Goal: Information Seeking & Learning: Learn about a topic

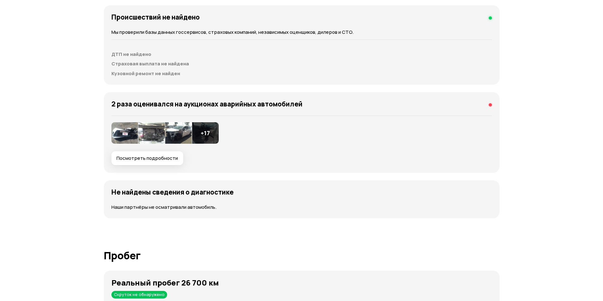
scroll to position [696, 0]
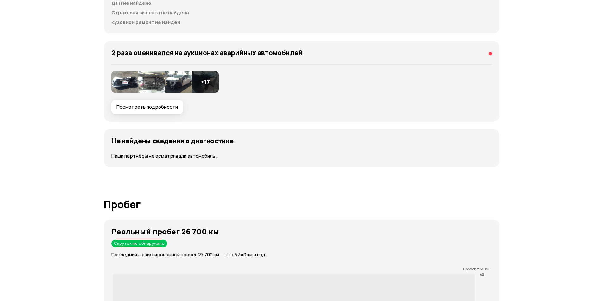
click at [124, 86] on img at bounding box center [124, 82] width 27 height 22
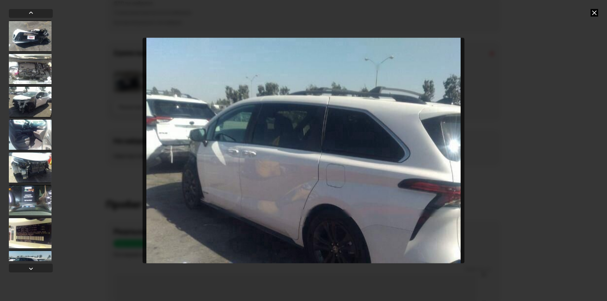
click at [595, 14] on icon at bounding box center [595, 13] width 8 height 8
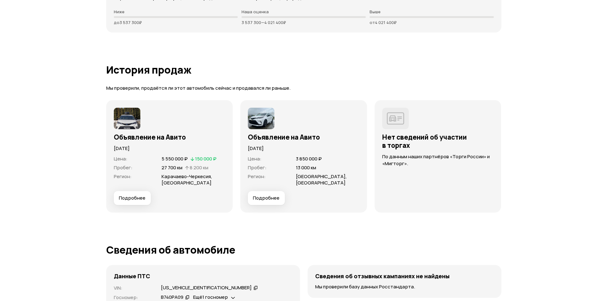
scroll to position [1581, 0]
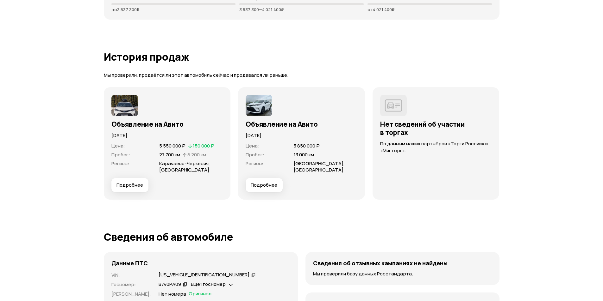
click at [261, 187] on span "Подробнее" at bounding box center [264, 185] width 27 height 6
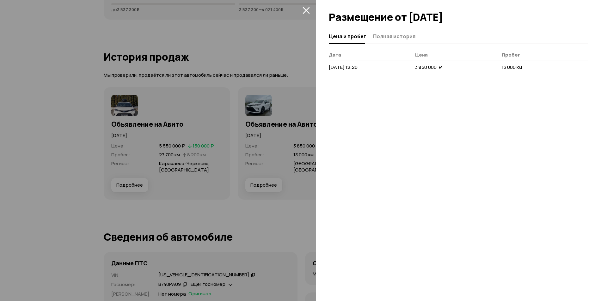
click at [385, 38] on span "Полная история" at bounding box center [394, 36] width 42 height 6
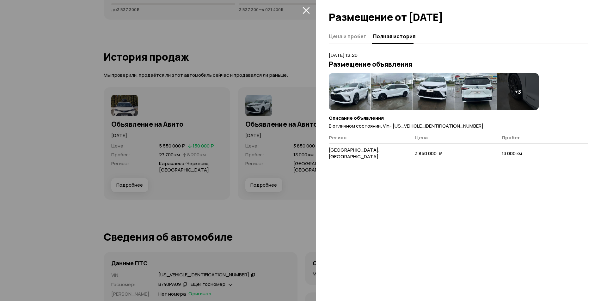
click at [285, 211] on div at bounding box center [303, 150] width 607 height 301
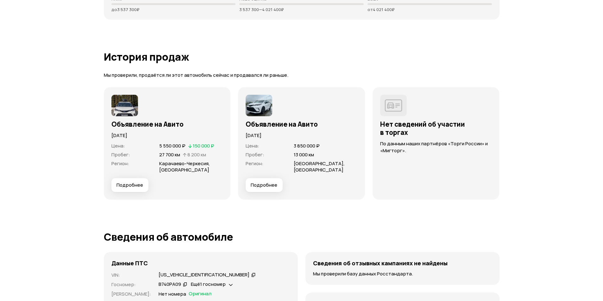
click at [120, 186] on span "Подробнее" at bounding box center [129, 185] width 27 height 6
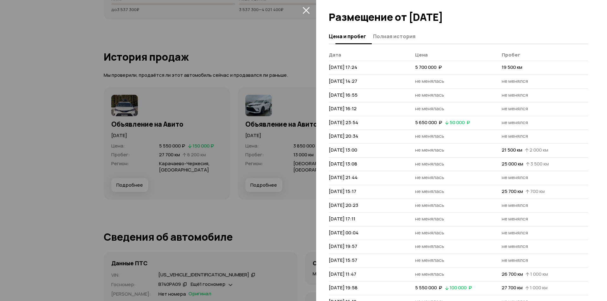
click at [389, 35] on span "Полная история" at bounding box center [394, 36] width 42 height 6
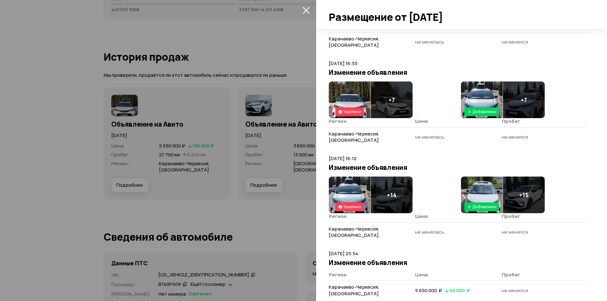
scroll to position [0, 0]
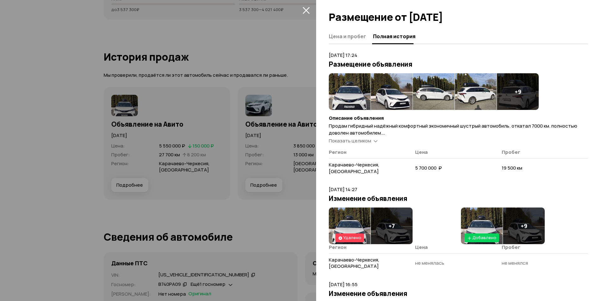
click at [354, 141] on span "Показать целиком" at bounding box center [350, 141] width 42 height 7
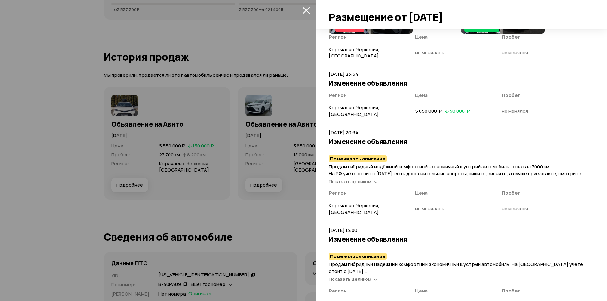
scroll to position [411, 0]
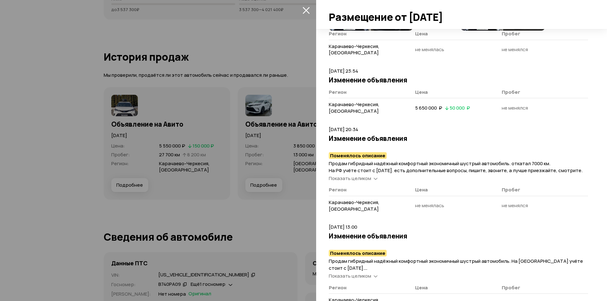
click at [354, 175] on span "Показать целиком" at bounding box center [350, 178] width 42 height 7
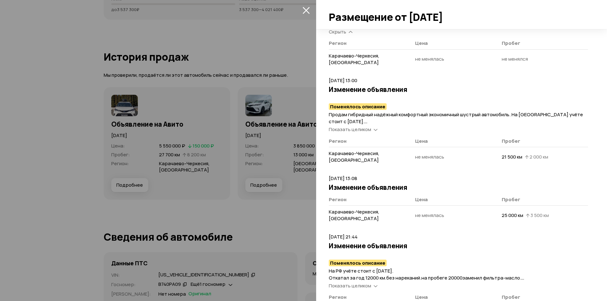
scroll to position [569, 0]
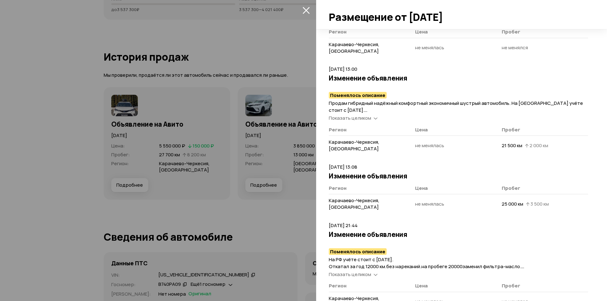
click at [360, 115] on span "Показать целиком" at bounding box center [350, 118] width 42 height 7
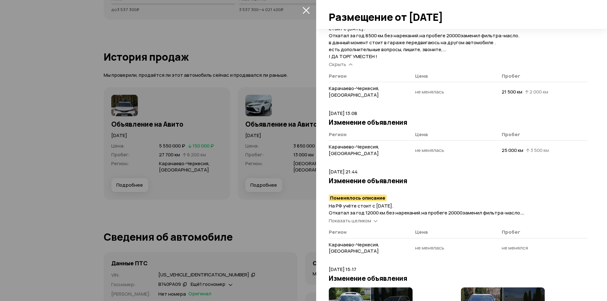
scroll to position [664, 0]
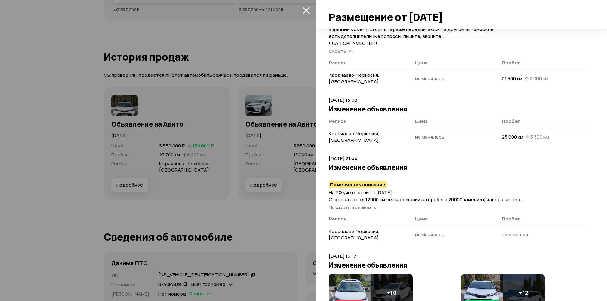
click at [366, 204] on span "Показать целиком" at bounding box center [350, 207] width 42 height 7
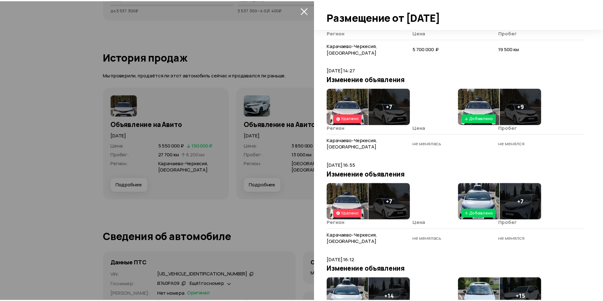
scroll to position [0, 0]
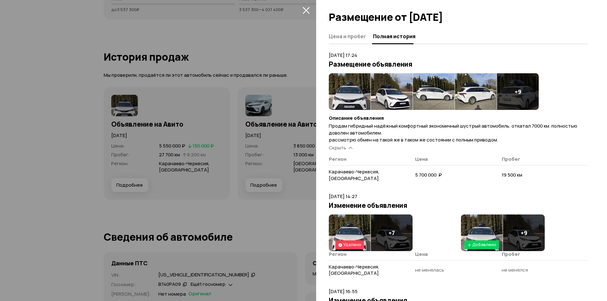
click at [308, 8] on icon "закрыть" at bounding box center [306, 10] width 7 height 7
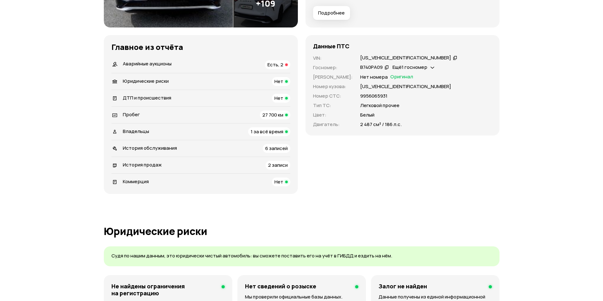
scroll to position [158, 0]
